Goal: Task Accomplishment & Management: Use online tool/utility

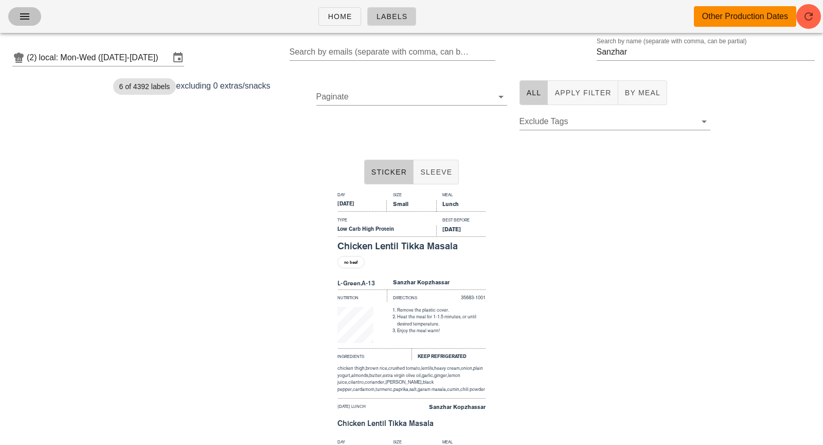
click at [26, 14] on icon "button" at bounding box center [25, 16] width 12 height 12
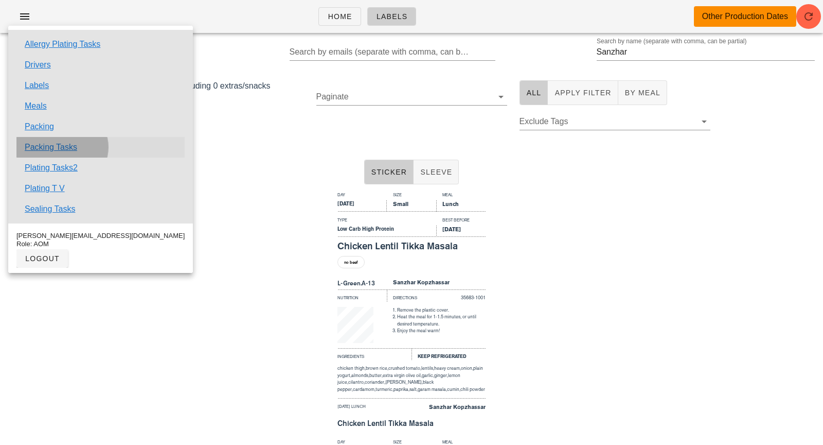
click at [57, 146] on link "Packing Tasks" at bounding box center [51, 147] width 52 height 12
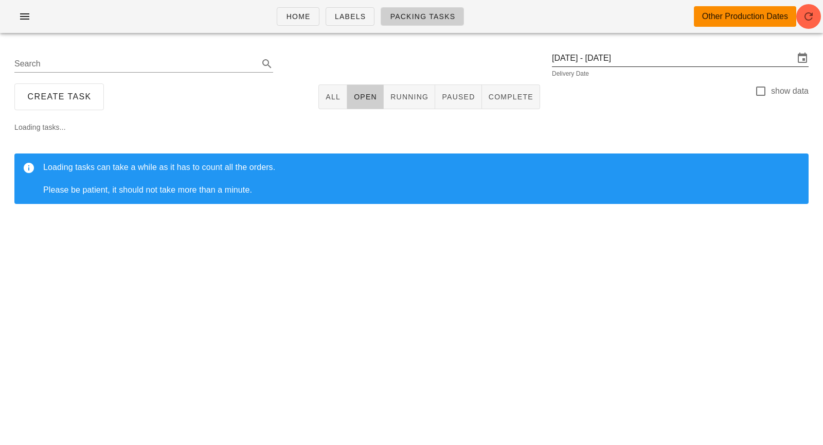
click at [666, 60] on input "[DATE] - [DATE]" at bounding box center [673, 58] width 242 height 16
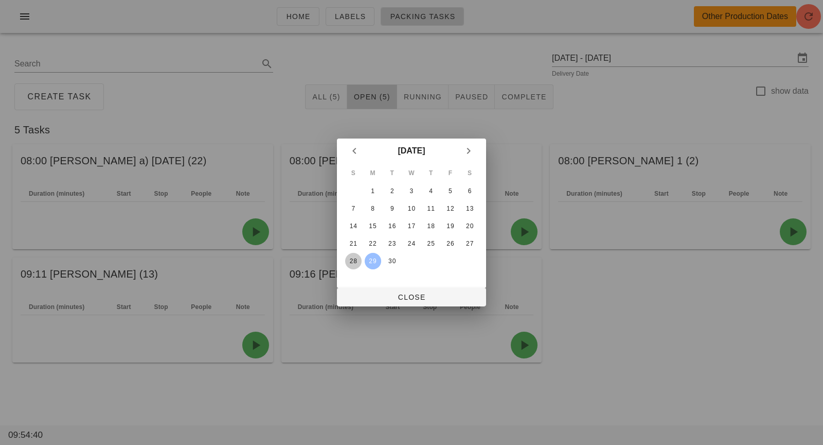
click at [346, 259] on div "28" at bounding box center [353, 260] width 16 height 7
click at [389, 293] on span "Close" at bounding box center [411, 297] width 133 height 8
type input "[DATE]"
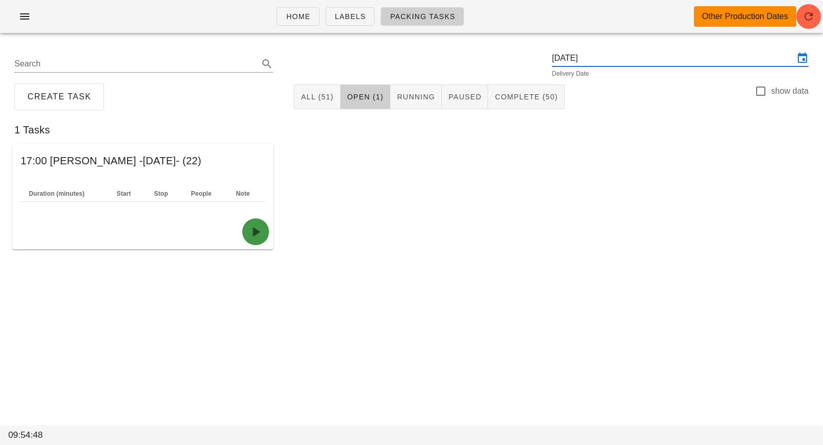
click at [258, 234] on icon "button" at bounding box center [255, 231] width 16 height 16
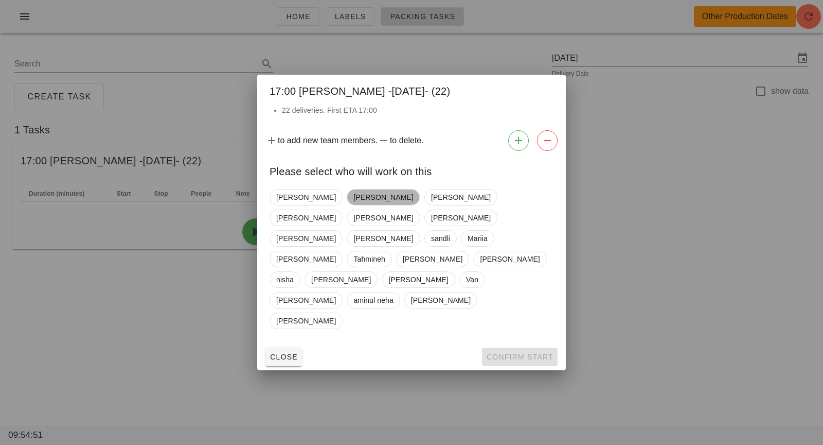
click at [356, 205] on span "[PERSON_NAME]" at bounding box center [383, 196] width 60 height 15
click at [516, 352] on span "Confirm Start" at bounding box center [519, 356] width 67 height 8
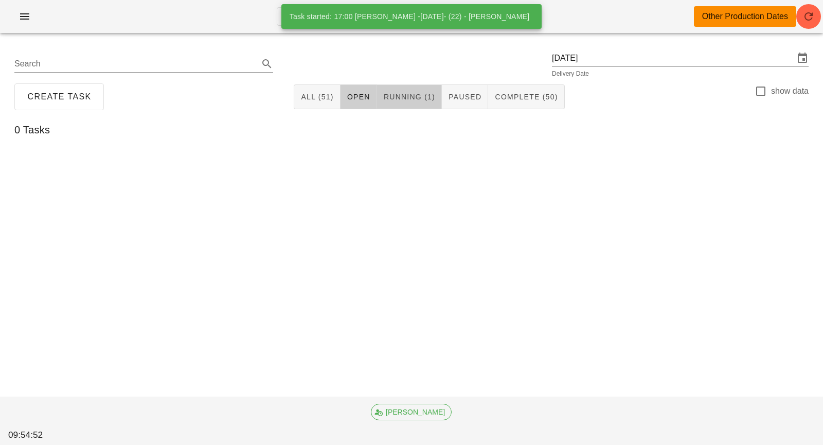
click at [418, 99] on span "Running (1)" at bounding box center [409, 97] width 52 height 8
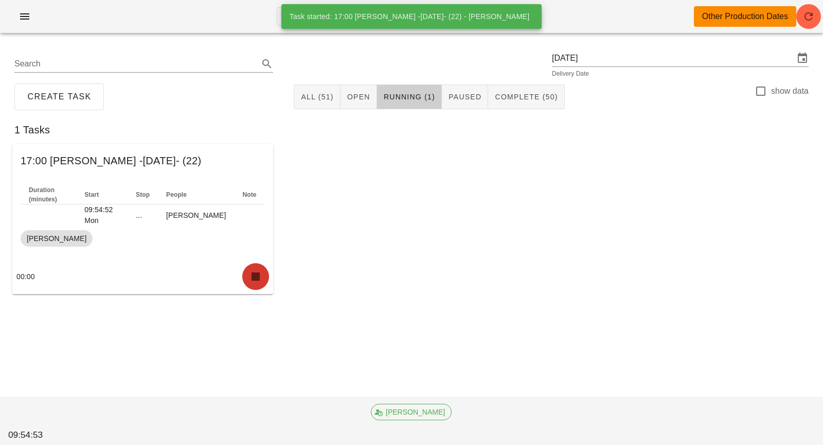
click at [258, 277] on icon "button" at bounding box center [255, 276] width 16 height 16
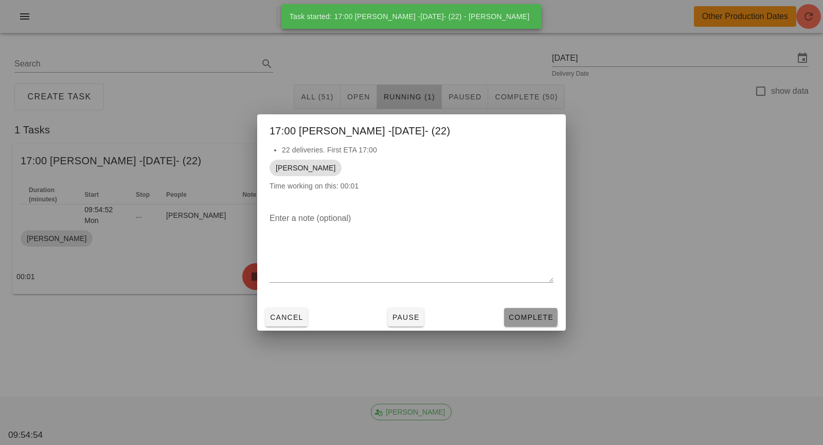
click at [523, 321] on span "Complete" at bounding box center [530, 317] width 45 height 8
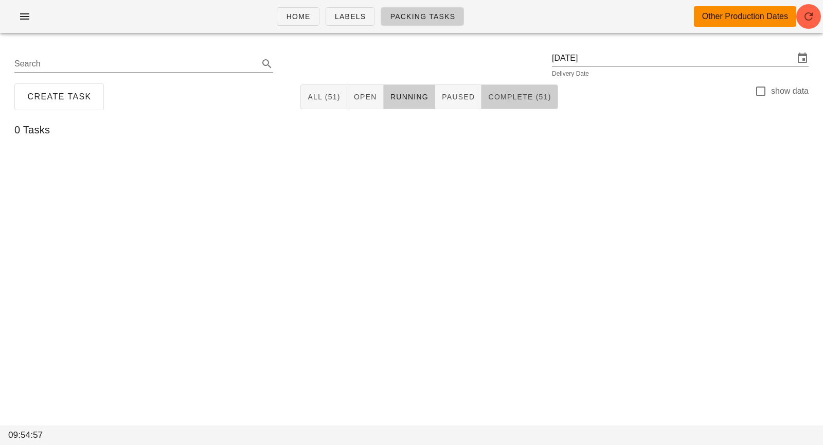
click at [505, 91] on button "Complete (51)" at bounding box center [520, 96] width 76 height 25
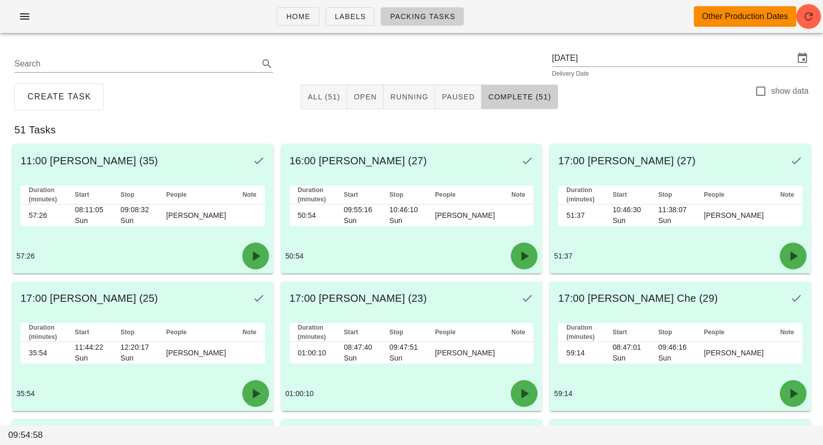
click at [752, 98] on div "Create Task All (51) Open Running Paused Complete (51) show data" at bounding box center [411, 96] width 811 height 33
click at [764, 93] on div at bounding box center [760, 90] width 17 height 17
checkbox input "true"
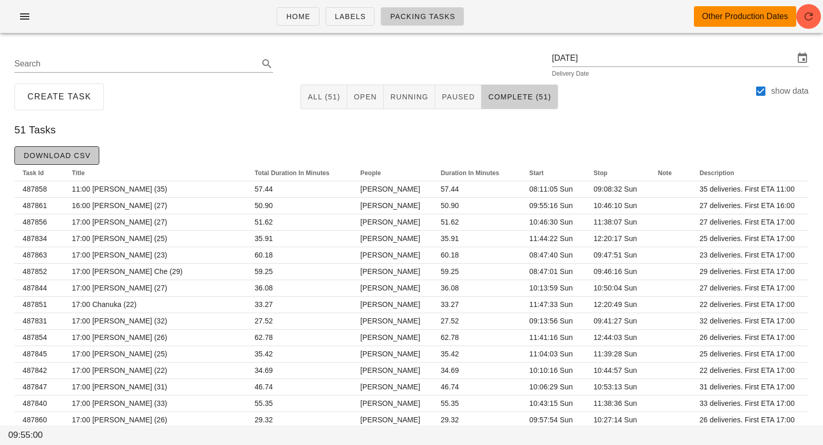
click at [62, 156] on span "Download CSV" at bounding box center [56, 155] width 67 height 8
click at [685, 50] on input "[DATE]" at bounding box center [673, 58] width 242 height 16
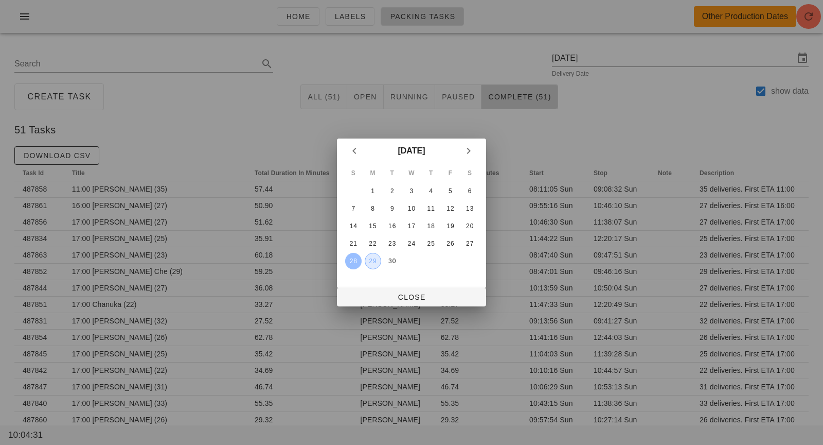
click at [370, 263] on div "29" at bounding box center [372, 260] width 15 height 7
click at [383, 293] on span "Close" at bounding box center [411, 297] width 133 height 8
type input "[DATE]"
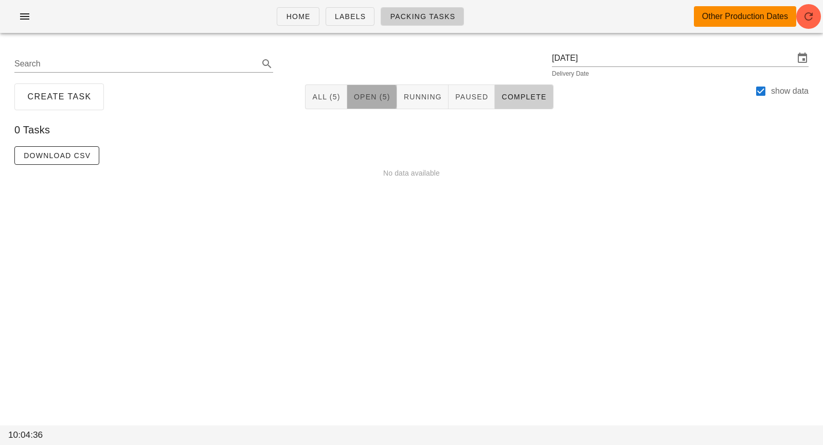
click at [373, 95] on span "Open (5)" at bounding box center [371, 97] width 37 height 8
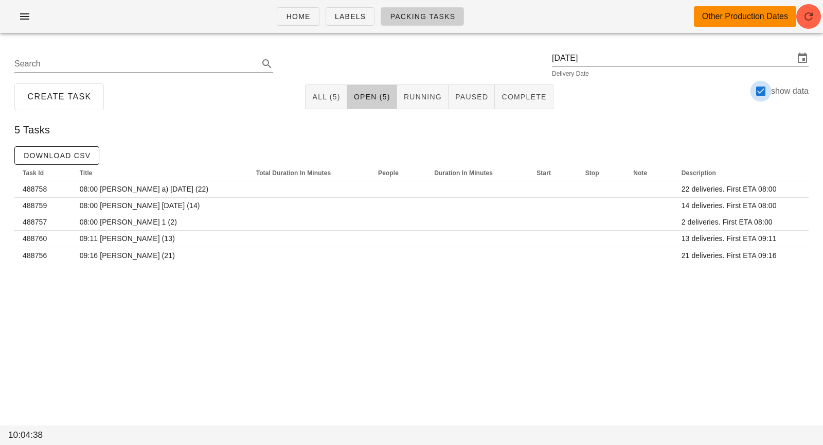
click at [761, 96] on div at bounding box center [760, 90] width 17 height 17
checkbox input "false"
